Goal: Communication & Community: Answer question/provide support

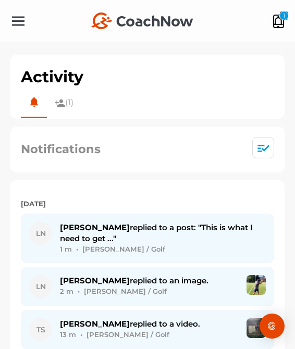
scroll to position [817, 0]
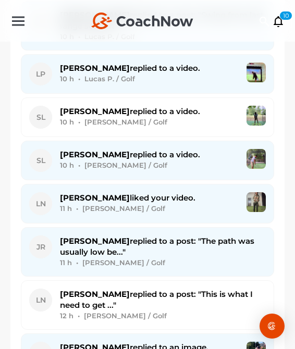
scroll to position [1605, 0]
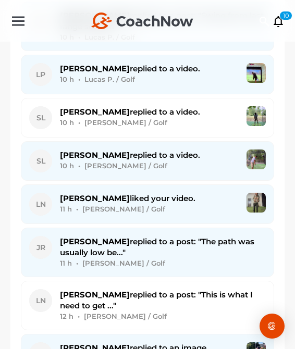
click at [18, 27] on div at bounding box center [18, 21] width 13 height 13
click at [20, 16] on div at bounding box center [18, 21] width 13 height 13
click at [17, 27] on div "+ Create New Space New Group New Tag New List New Template 1 1 1" at bounding box center [147, 21] width 295 height 42
click at [18, 19] on div at bounding box center [18, 21] width 13 height 8
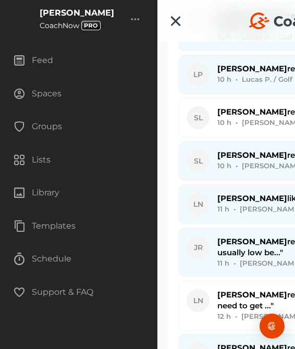
click at [60, 96] on div "Spaces" at bounding box center [79, 94] width 146 height 26
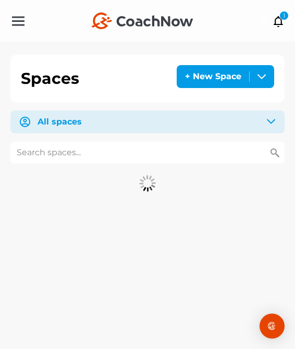
click at [93, 155] on input "text" at bounding box center [147, 153] width 274 height 22
type input "r"
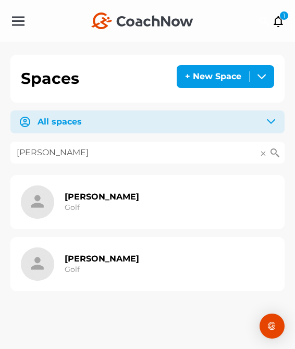
type input "brian w"
click at [97, 262] on h2 "Brian Wong" at bounding box center [102, 258] width 75 height 11
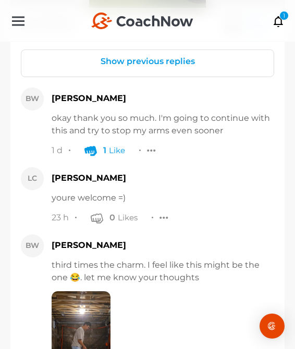
scroll to position [731, 0]
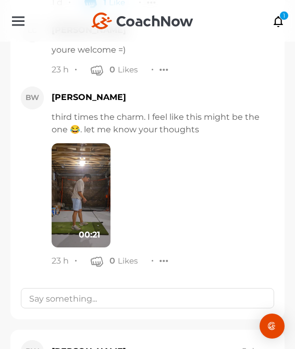
click at [90, 209] on img at bounding box center [81, 195] width 59 height 104
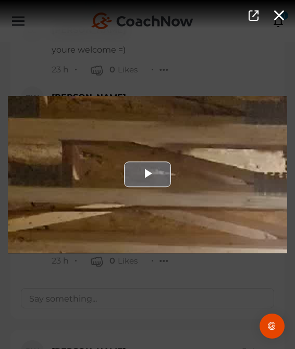
click at [106, 201] on div "Video Player" at bounding box center [147, 174] width 279 height 157
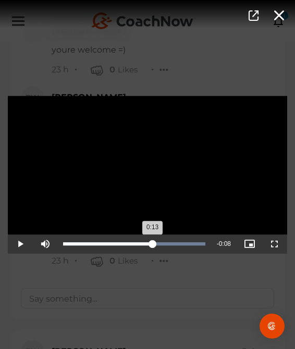
drag, startPoint x: 73, startPoint y: 242, endPoint x: 153, endPoint y: 244, distance: 79.3
click at [153, 244] on div "Loaded : 100.00% 0:13 0:13" at bounding box center [134, 243] width 142 height 3
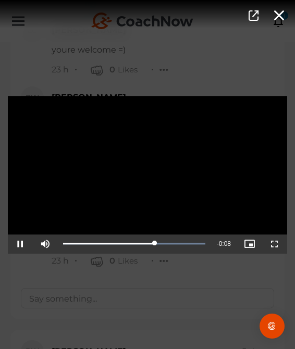
click at [153, 267] on div "Video Player is loading. Play Video Pause Mute Current Time 0:13 / Duration 0:2…" at bounding box center [147, 174] width 295 height 349
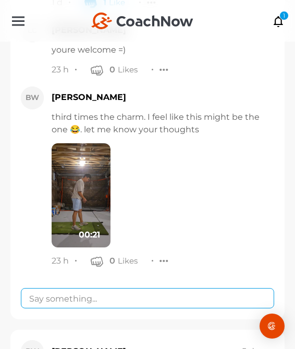
click at [158, 290] on textarea at bounding box center [147, 298] width 253 height 20
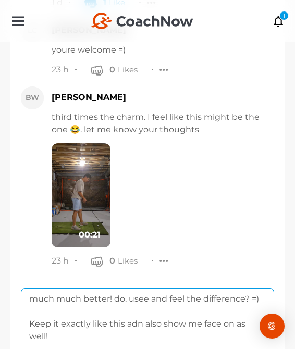
click at [136, 323] on textarea "much much better! do. usee and feel the difference? =) Keep it exactly like thi…" at bounding box center [147, 327] width 253 height 78
click at [132, 301] on textarea "much much better! do. usee and feel the difference? =) Keep it exactly like thi…" at bounding box center [147, 327] width 253 height 78
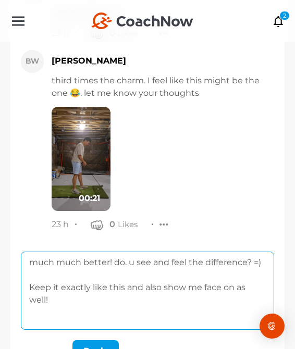
scroll to position [802, 0]
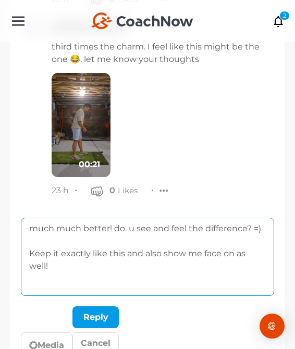
click at [107, 280] on textarea "much much better! do. u see and feel the difference? =) Keep it exactly like th…" at bounding box center [147, 257] width 253 height 78
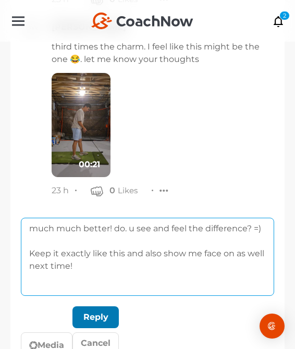
type textarea "much much better! do. u see and feel the difference? =) Keep it exactly like th…"
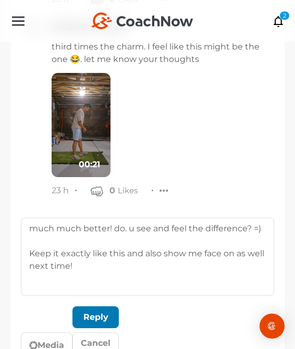
click at [106, 322] on div "submit" at bounding box center [95, 317] width 23 height 13
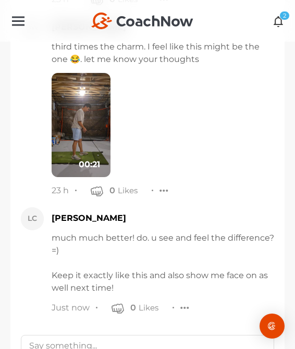
click at [284, 16] on div "2" at bounding box center [284, 15] width 10 height 9
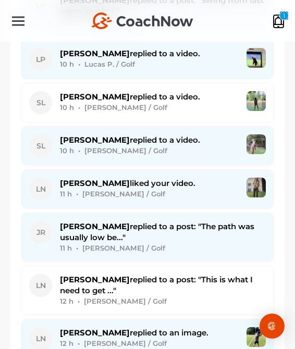
scroll to position [1856, 0]
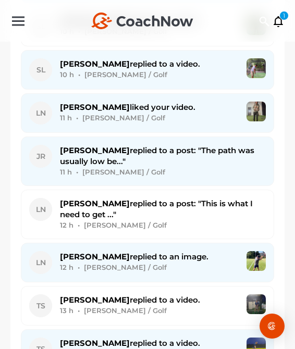
click at [120, 145] on div "John R. replied to a post: "The path was usually low be..." 11 h • John R. / Go…" at bounding box center [163, 161] width 206 height 33
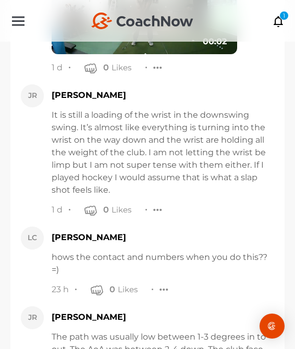
scroll to position [3228, 0]
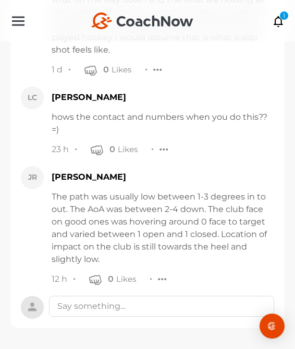
click at [119, 316] on div at bounding box center [161, 307] width 225 height 23
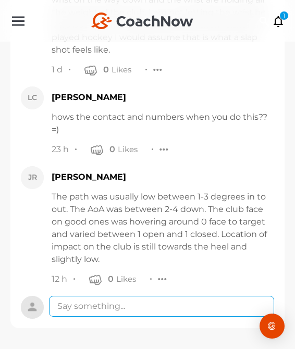
click at [131, 309] on textarea at bounding box center [161, 306] width 225 height 21
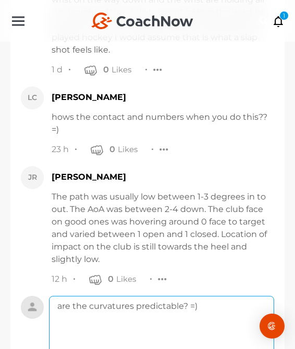
scroll to position [3352, 0]
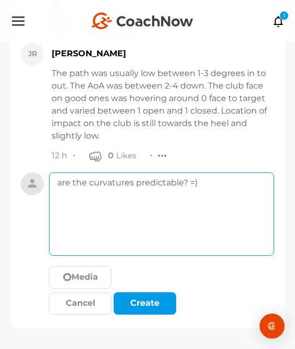
click at [181, 180] on textarea "are the curvatures predictable? =)" at bounding box center [161, 214] width 225 height 83
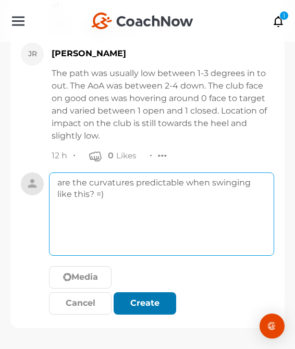
type textarea "are the curvatures predictable when swinging like this? =)"
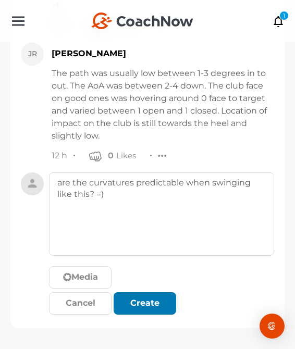
click at [152, 304] on div "submit" at bounding box center [154, 304] width 4 height 4
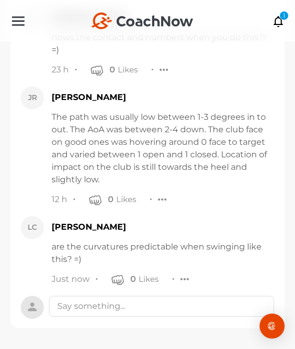
scroll to position [3308, 0]
click at [277, 21] on icon at bounding box center [279, 20] width 12 height 11
